Goal: Information Seeking & Learning: Learn about a topic

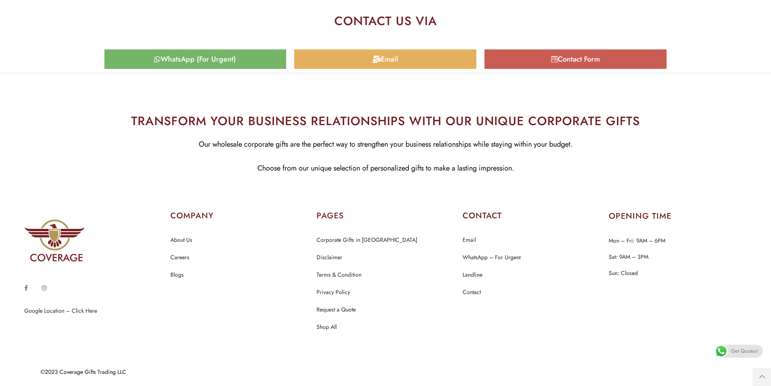
scroll to position [3991, 0]
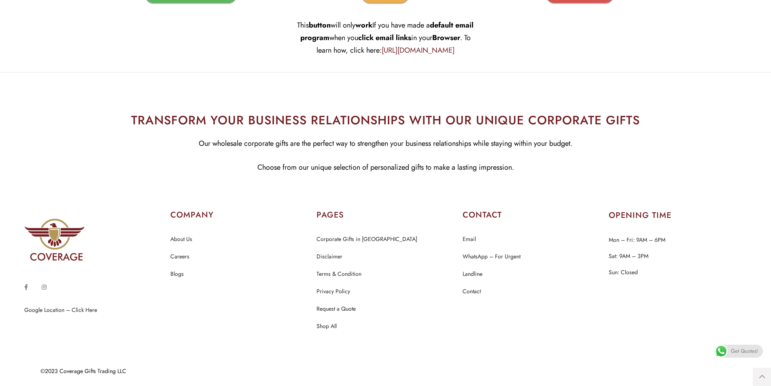
scroll to position [15026, 0]
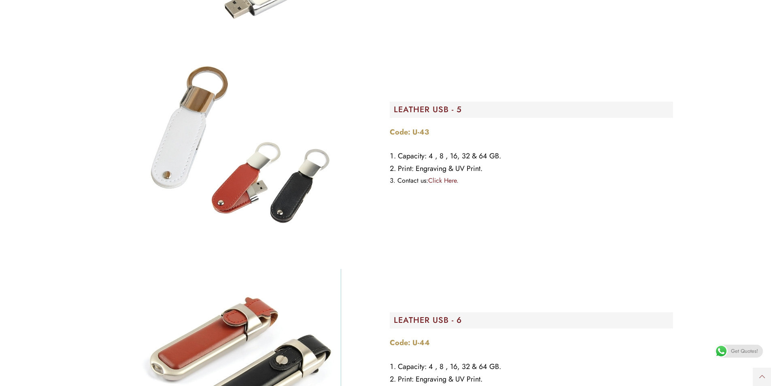
scroll to position [9675, 0]
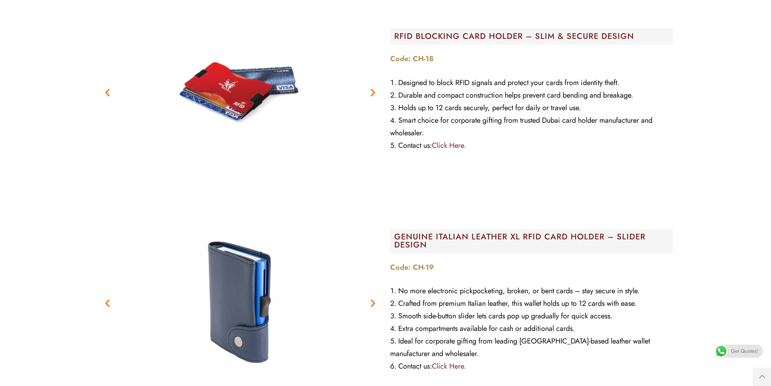
scroll to position [1862, 0]
